Goal: Transaction & Acquisition: Download file/media

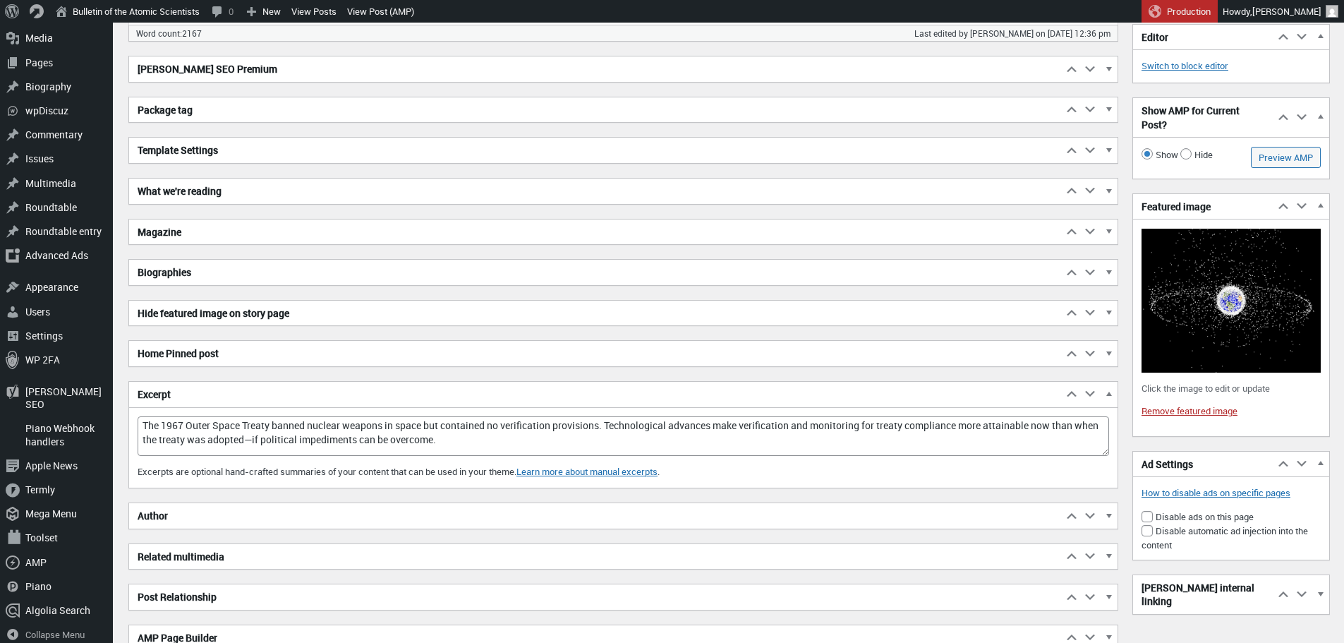
scroll to position [10, 0]
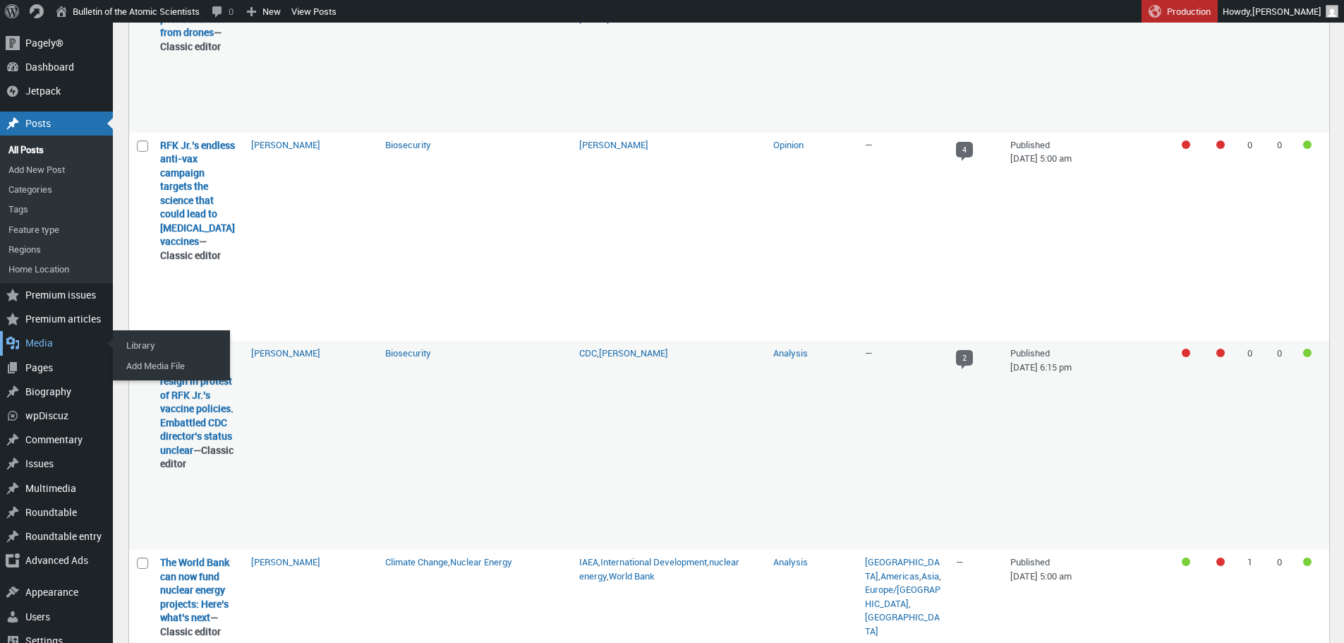
scroll to position [1626, 0]
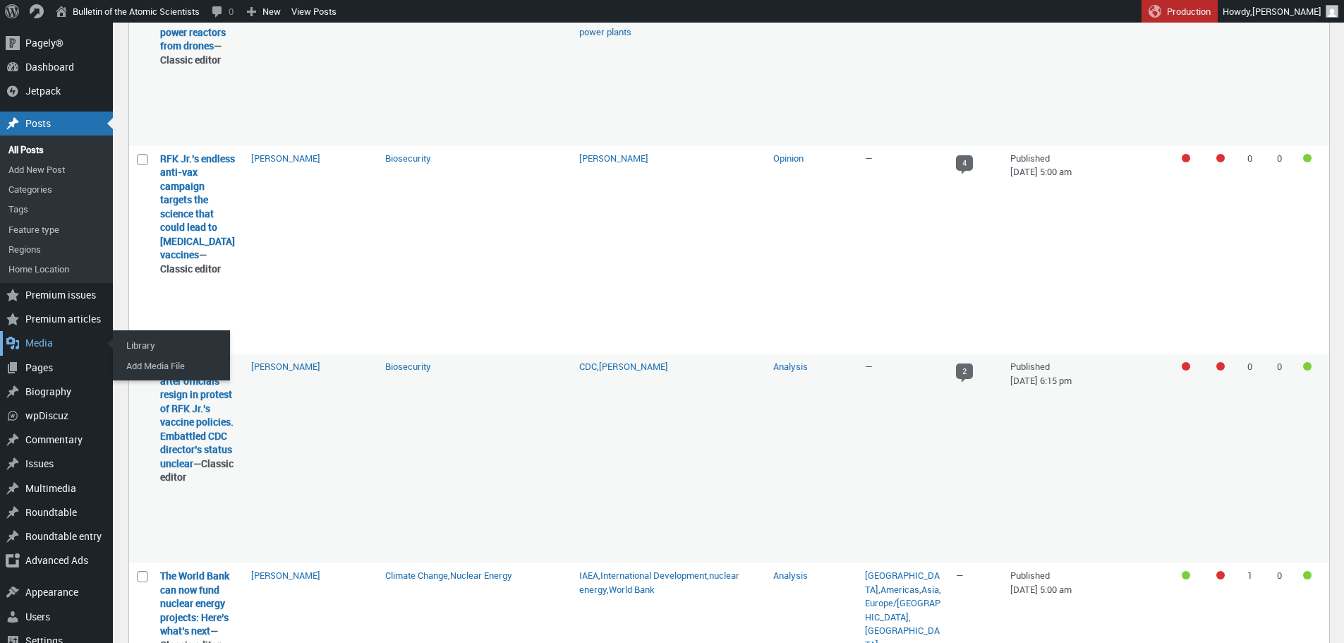
click at [49, 343] on div "Media" at bounding box center [56, 343] width 113 height 24
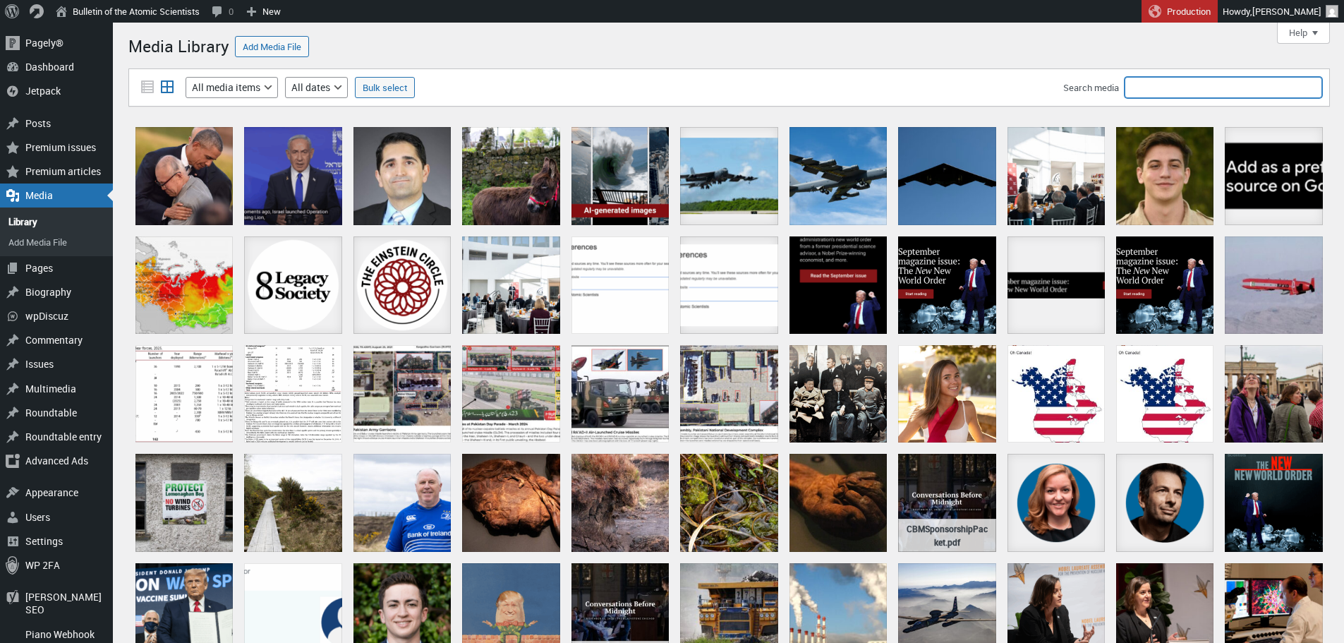
click at [1229, 77] on input "Search media" at bounding box center [1222, 87] width 197 height 21
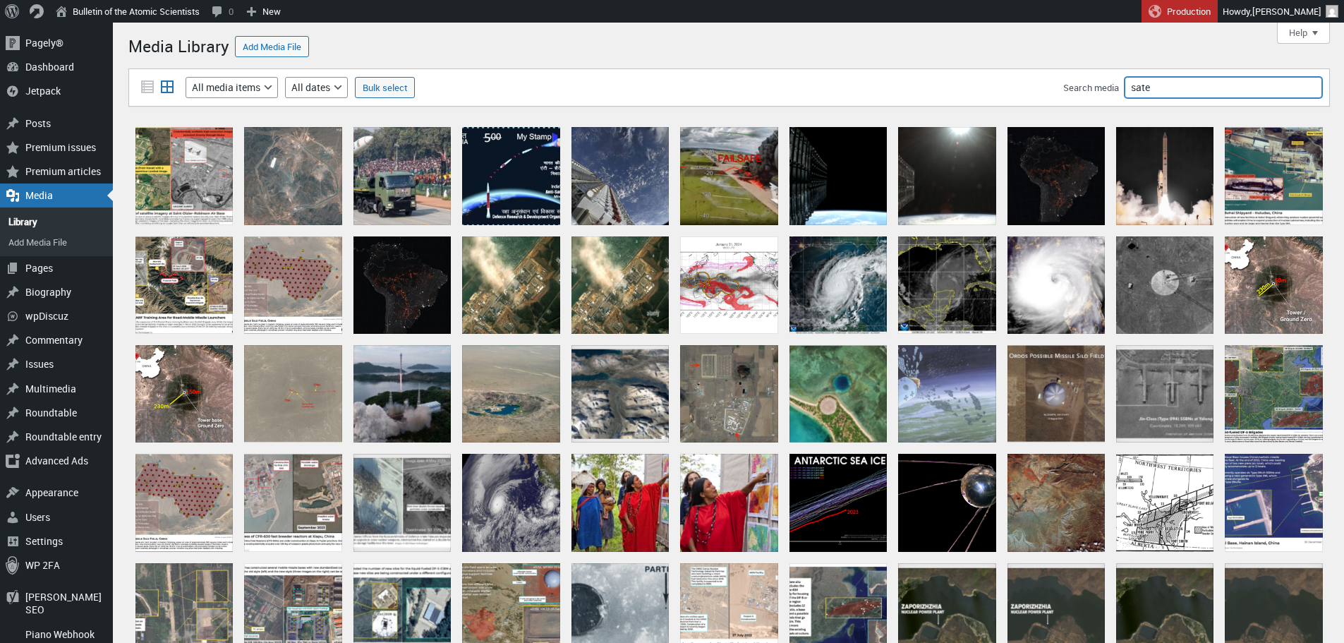
click at [1197, 83] on input "sate" at bounding box center [1222, 87] width 197 height 21
click at [1197, 83] on input "satel" at bounding box center [1222, 87] width 197 height 21
click at [1197, 83] on input "satellite" at bounding box center [1222, 87] width 197 height 21
type input "satellites"
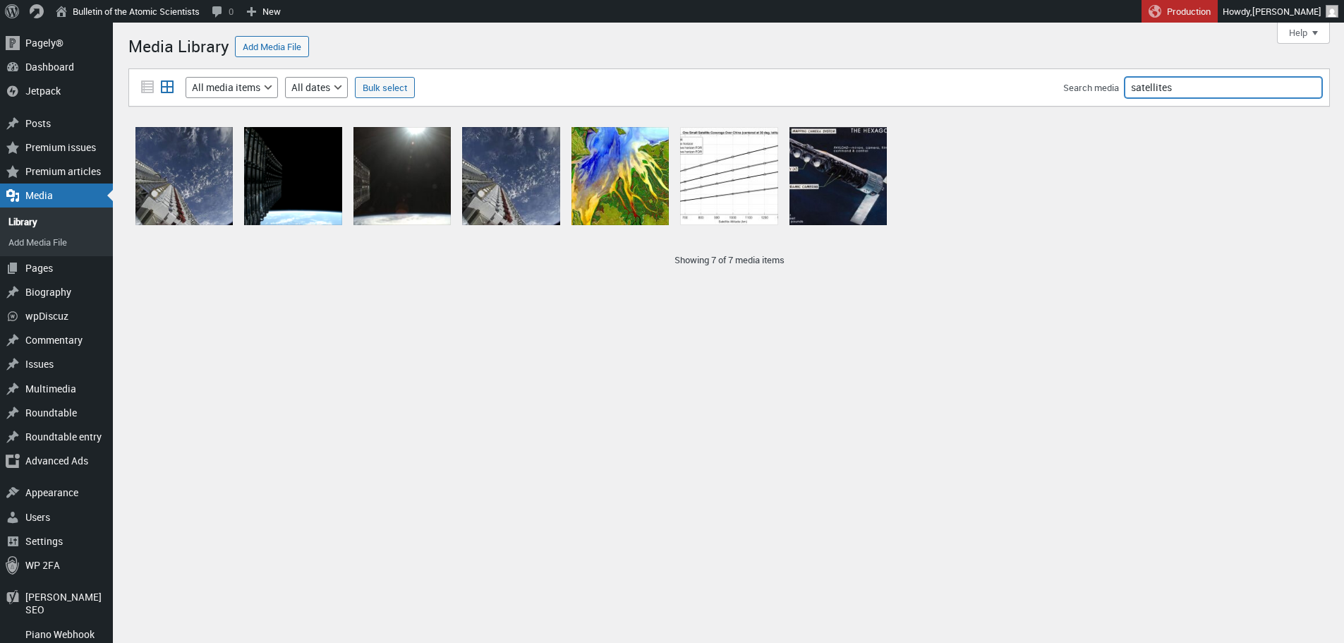
drag, startPoint x: 1157, startPoint y: 86, endPoint x: 1059, endPoint y: 88, distance: 98.1
click at [1059, 88] on div "Filter media List view Grid view Filter by type All media items Images Audio Vi…" at bounding box center [728, 87] width 1201 height 38
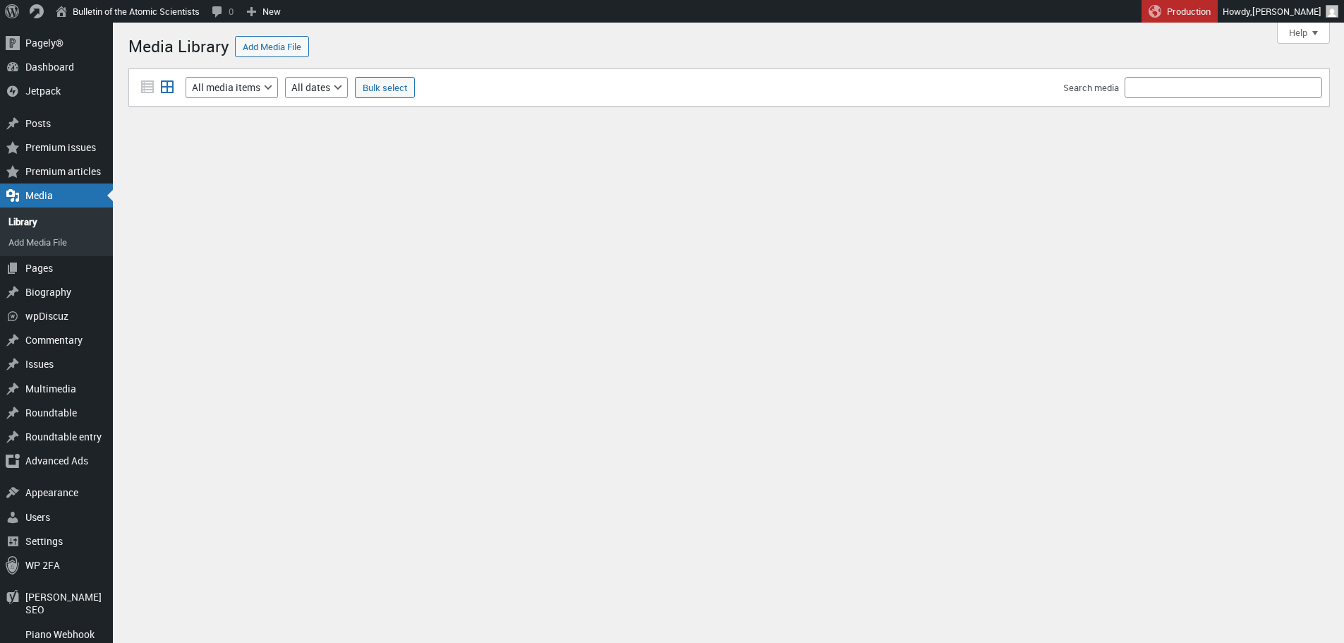
click at [954, 46] on div "Media Library Add Media File The grid view for the Media Library requires JavaS…" at bounding box center [728, 92] width 1201 height 124
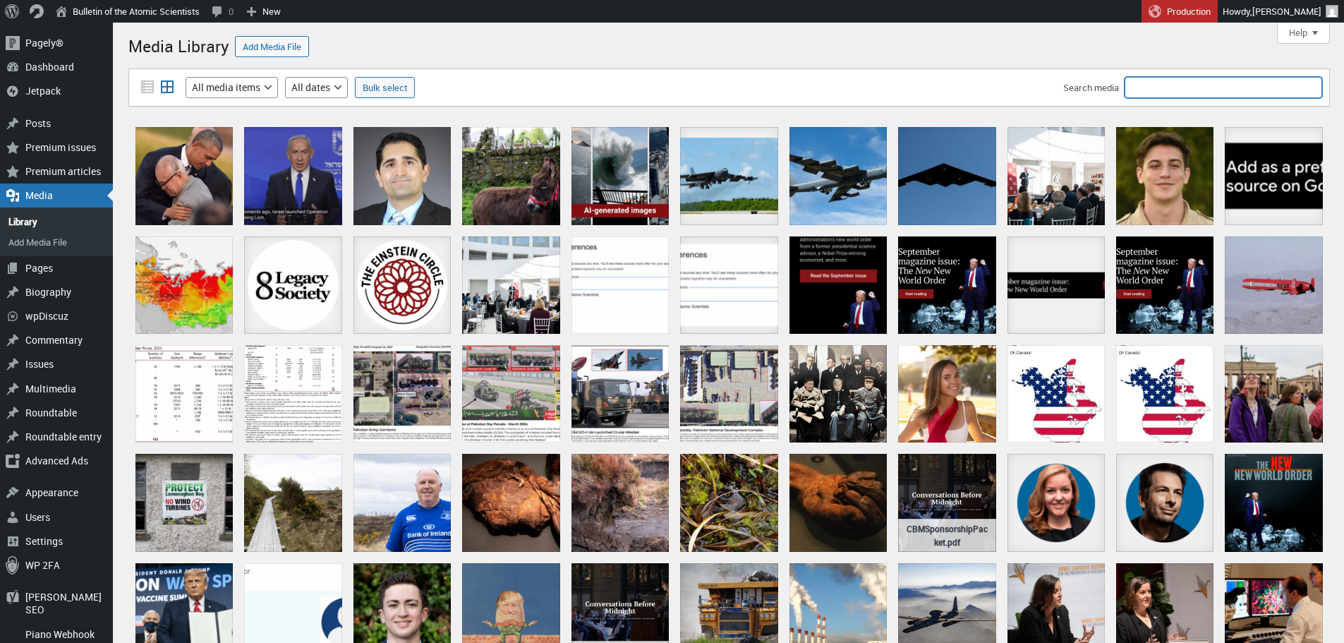
click at [1274, 87] on input "Search media" at bounding box center [1222, 87] width 197 height 21
type input "debris"
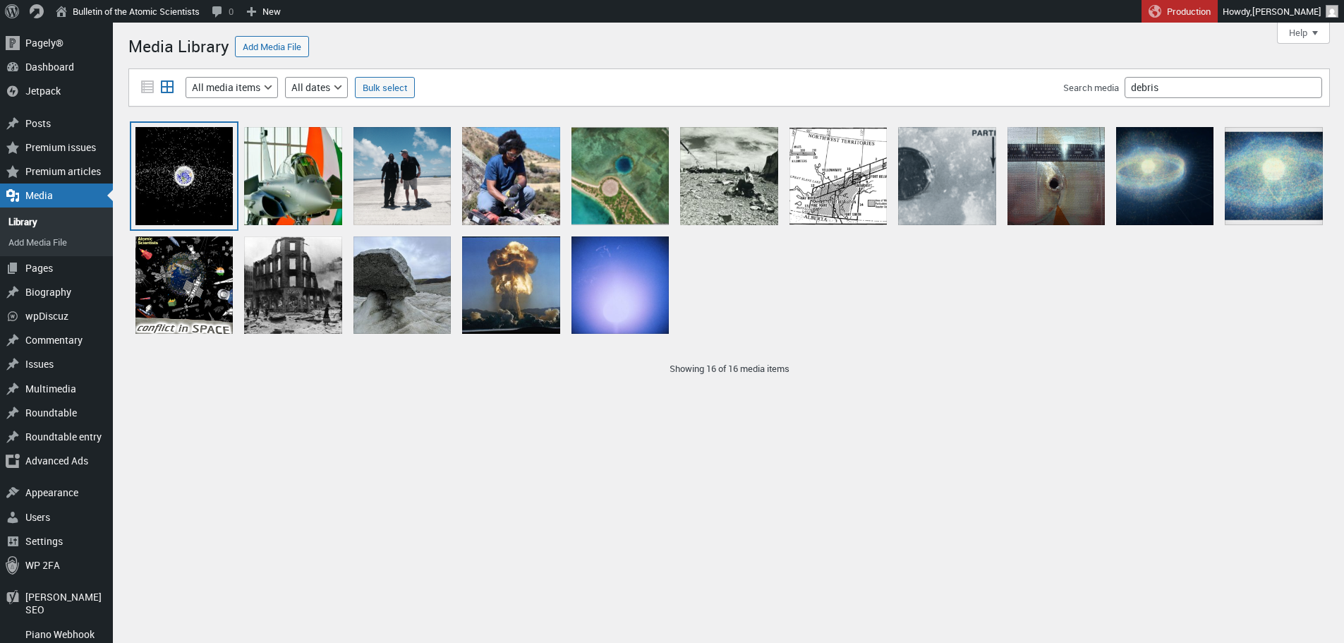
click at [193, 193] on div "orbital-debris_L" at bounding box center [183, 175] width 97 height 97
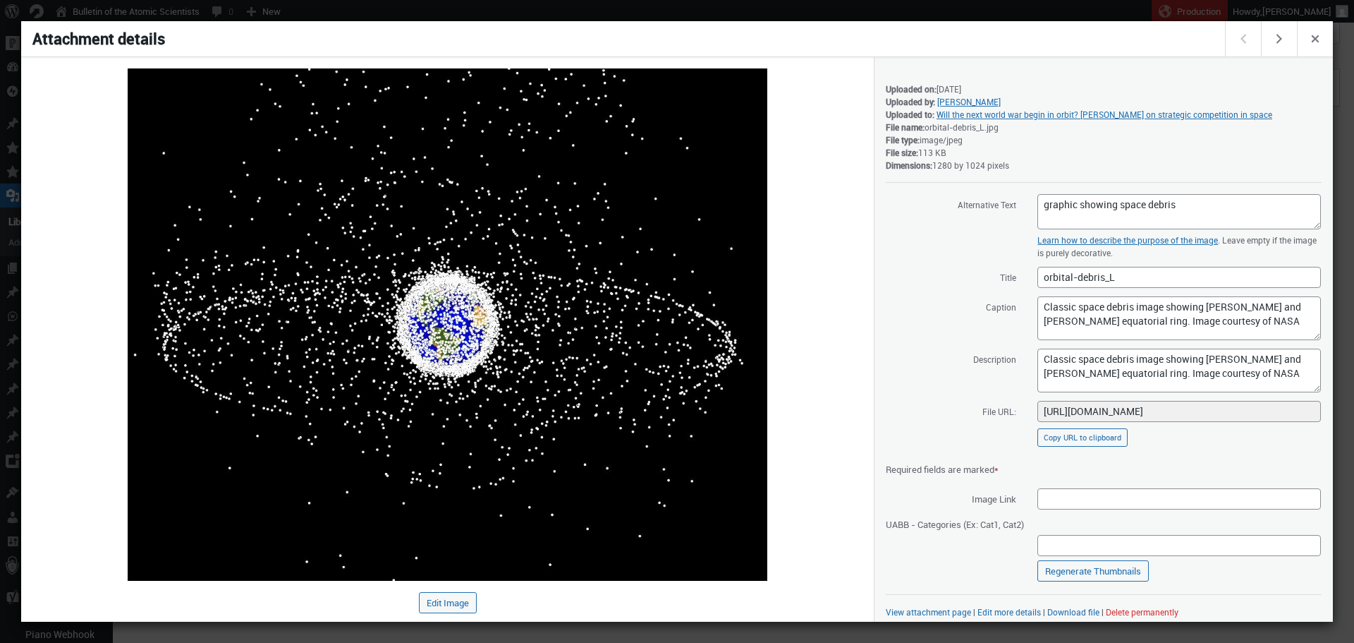
scroll to position [8, 0]
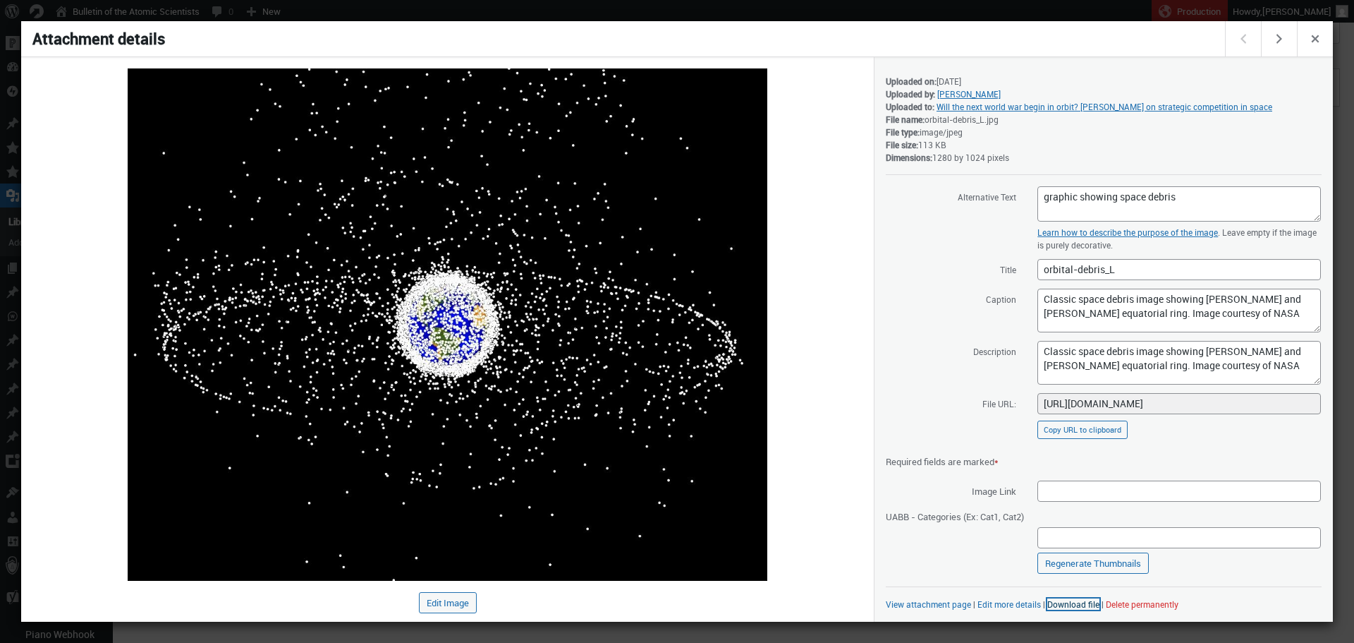
click at [1062, 606] on link "Download file" at bounding box center [1073, 603] width 52 height 11
